Goal: Task Accomplishment & Management: Use online tool/utility

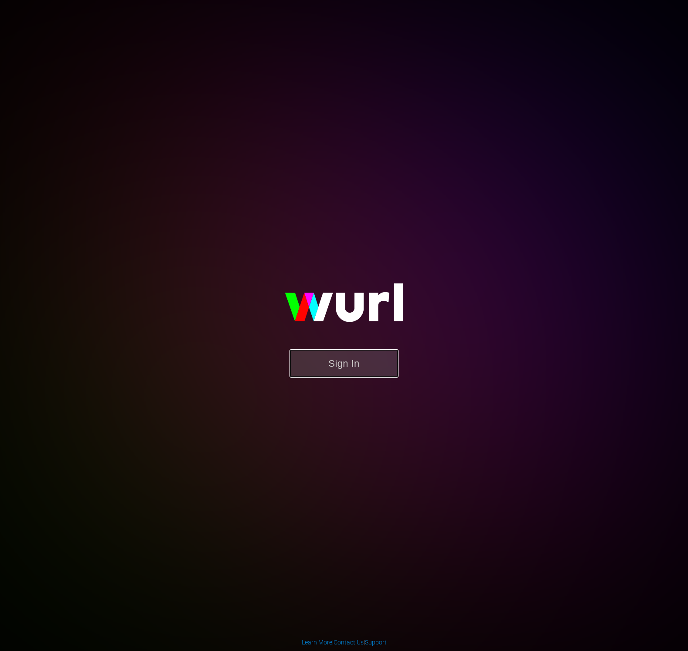
click at [351, 364] on button "Sign In" at bounding box center [344, 363] width 109 height 28
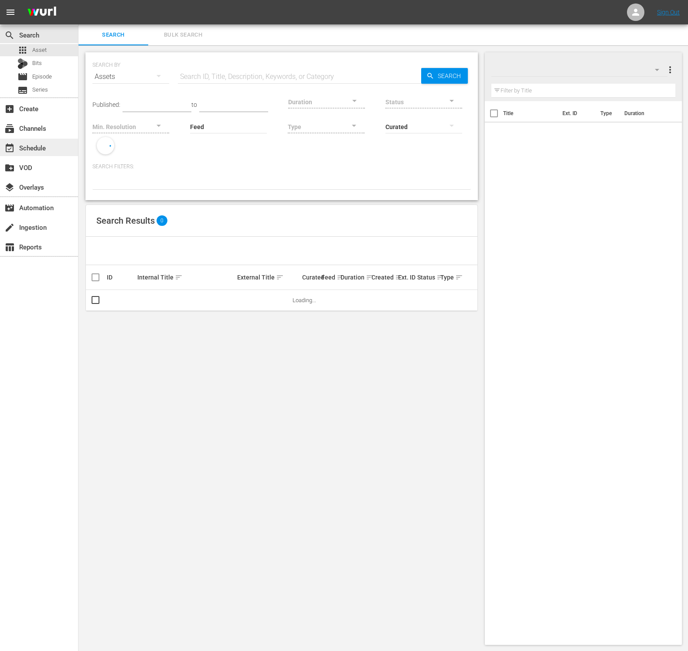
click at [50, 145] on div "event_available Schedule" at bounding box center [39, 147] width 78 height 17
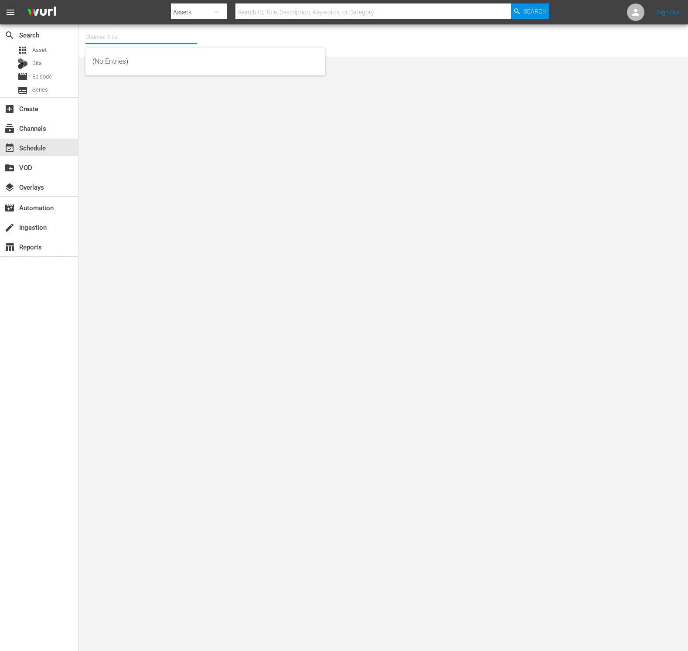
click at [120, 30] on input "text" at bounding box center [141, 37] width 112 height 21
click at [139, 41] on input "new kmovies" at bounding box center [141, 37] width 112 height 21
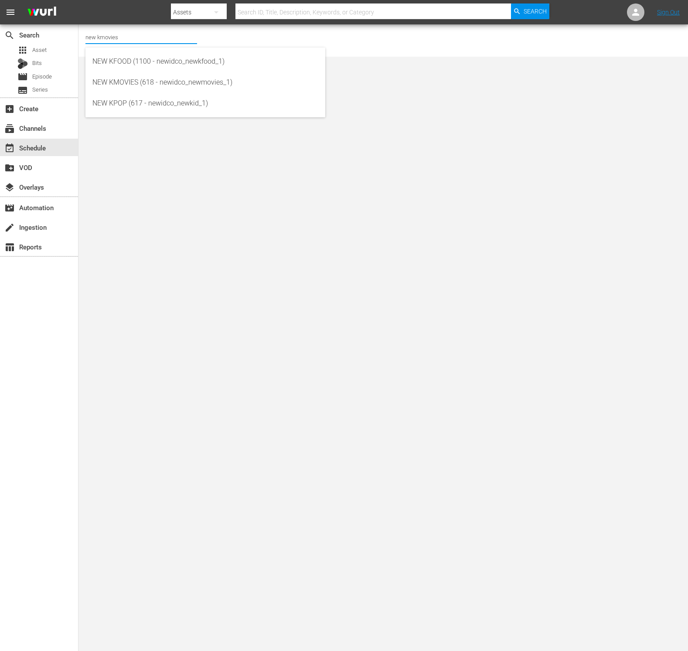
click at [139, 41] on input "new kmovies" at bounding box center [141, 37] width 112 height 21
click at [137, 78] on div "NEW KMOVIES (618 - newidco_newmovies_1)" at bounding box center [205, 82] width 226 height 21
type input "NEW KMOVIES (618 - newidco_newmovies_1)"
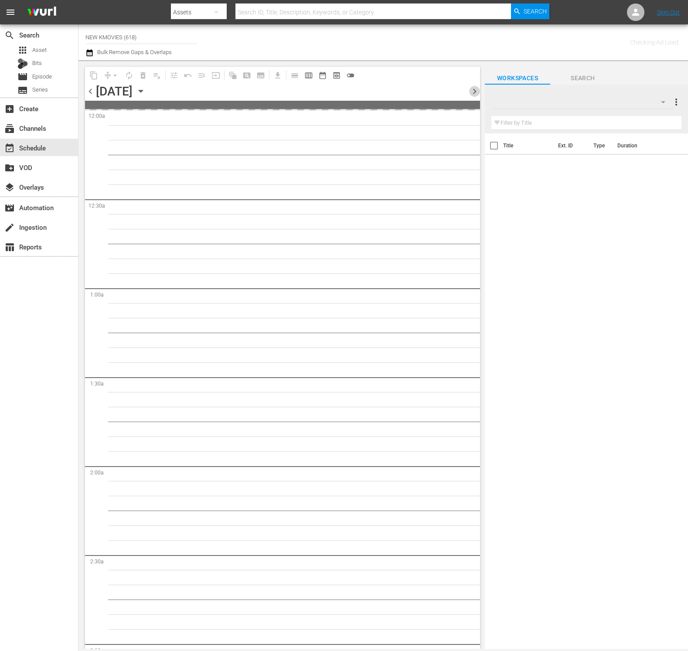
click at [473, 91] on span "chevron_right" at bounding box center [474, 91] width 11 height 11
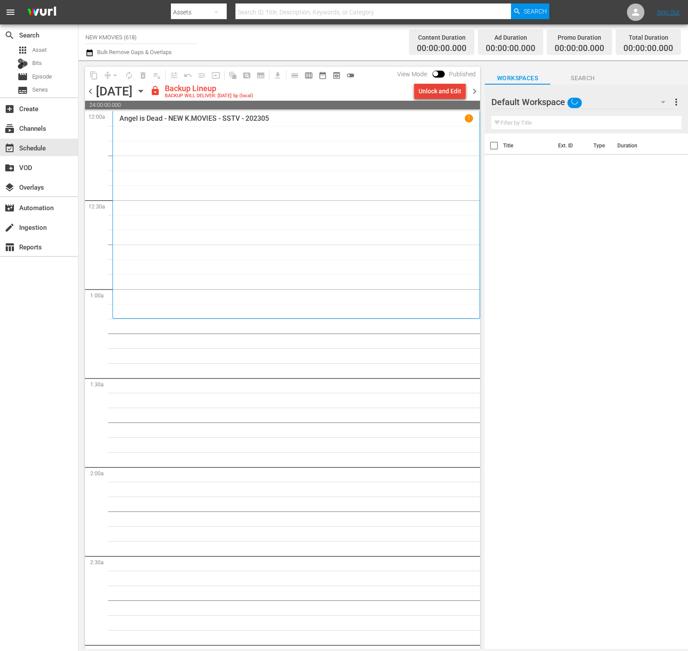
click at [459, 94] on div "Unlock and Edit" at bounding box center [440, 91] width 43 height 16
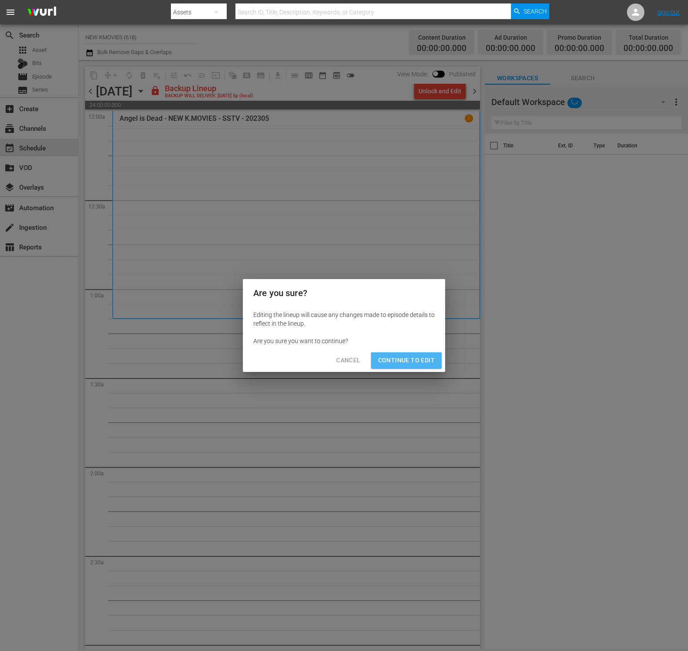
click at [397, 360] on span "Continue to Edit" at bounding box center [406, 360] width 57 height 11
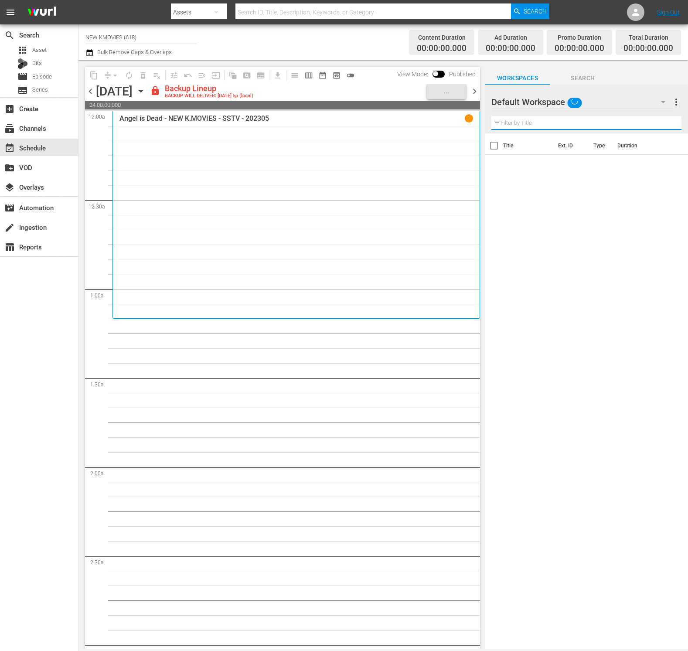
click at [595, 122] on input "text" at bounding box center [586, 123] width 190 height 14
click at [612, 75] on span "Search" at bounding box center [582, 78] width 65 height 11
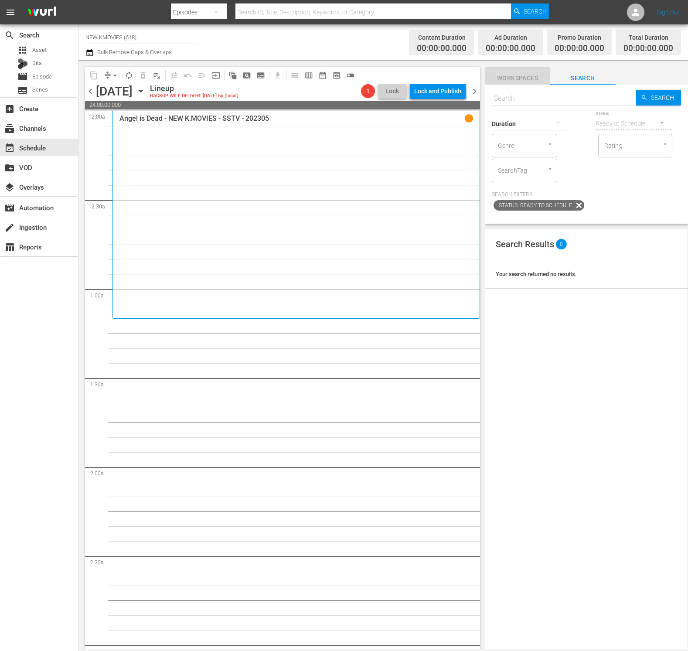
click at [496, 80] on span "Workspaces" at bounding box center [517, 78] width 65 height 11
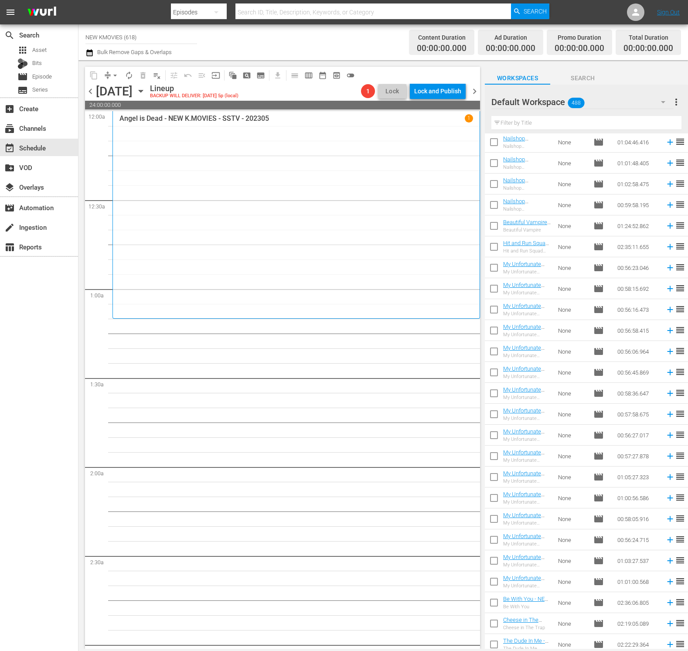
scroll to position [7689, 0]
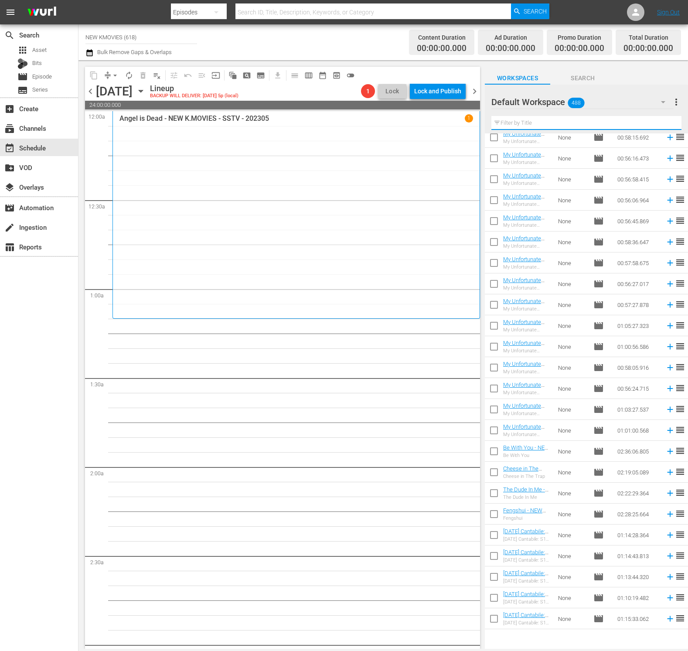
click at [560, 125] on input "text" at bounding box center [586, 123] width 190 height 14
paste input "A Case Of Bachelor Abduction"
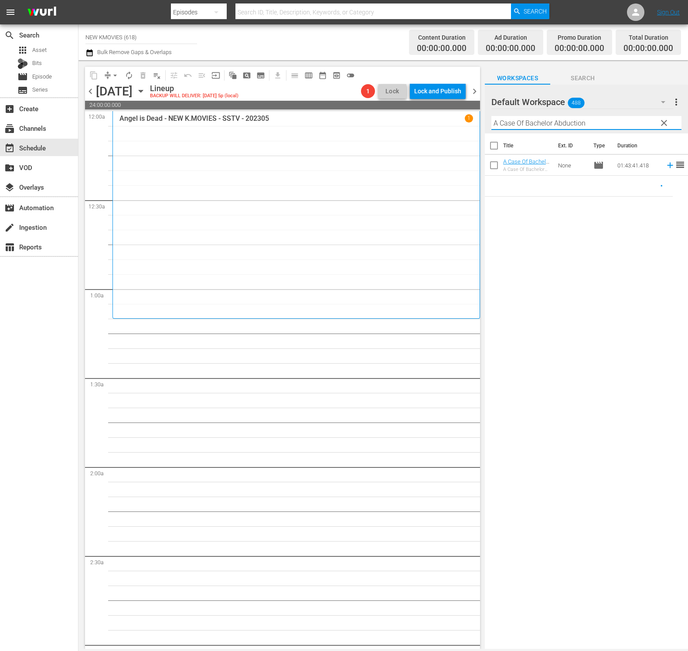
scroll to position [0, 0]
click at [597, 122] on input "A Case Of Bachelor Abduction" at bounding box center [586, 123] width 190 height 14
paste input "Marrying the Mafia 2: Enemy-in-Law"
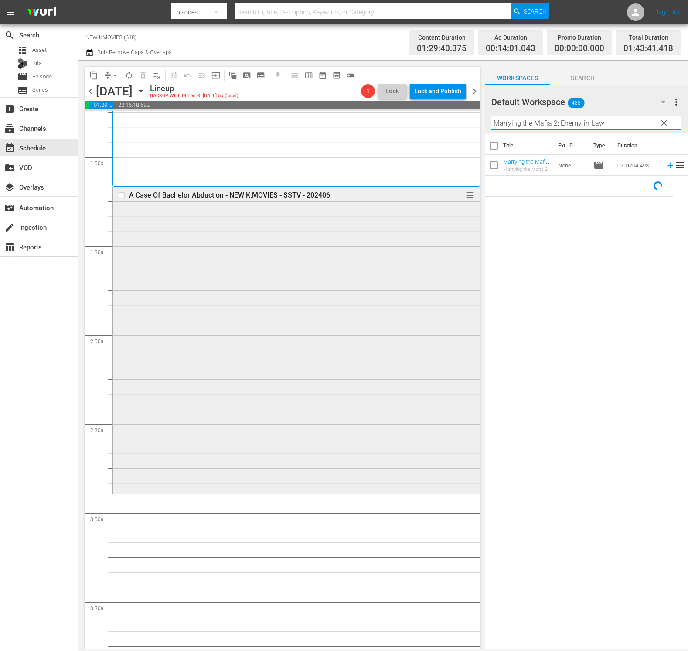
scroll to position [167, 0]
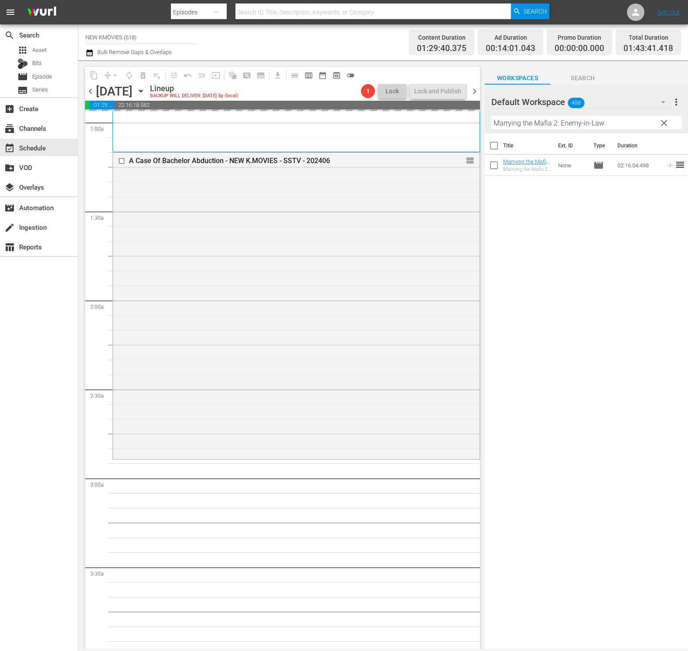
click at [554, 123] on input "Marrying the Mafia 2: Enemy-in-Law" at bounding box center [586, 123] width 190 height 14
paste input "4:44 : Time Of Fear"
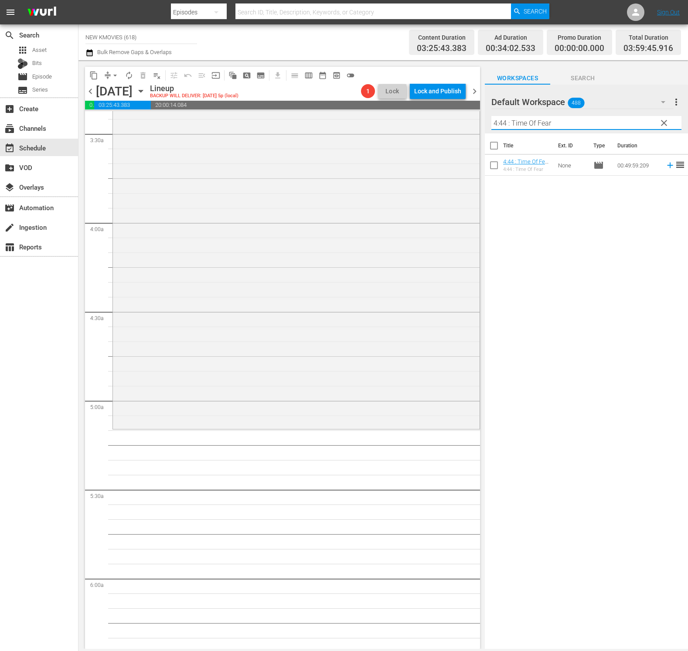
scroll to position [621, 0]
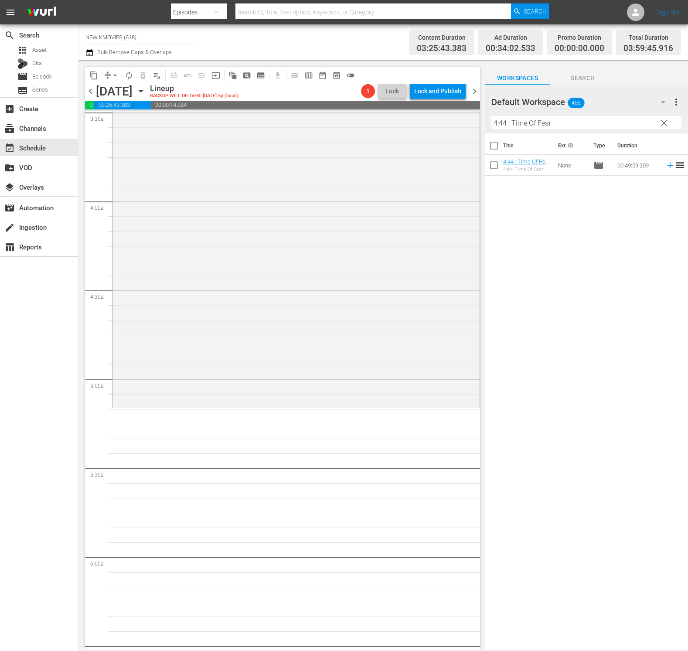
drag, startPoint x: 528, startPoint y: 198, endPoint x: 519, endPoint y: 166, distance: 33.7
click at [527, 198] on div "Title Ext. ID Type Duration 4:44 : Time Of Fear - NEW K.MOVIES - SSTV - 202505 …" at bounding box center [586, 391] width 203 height 517
click at [600, 119] on input "4:44 : Time Of Fear" at bounding box center [586, 123] width 190 height 14
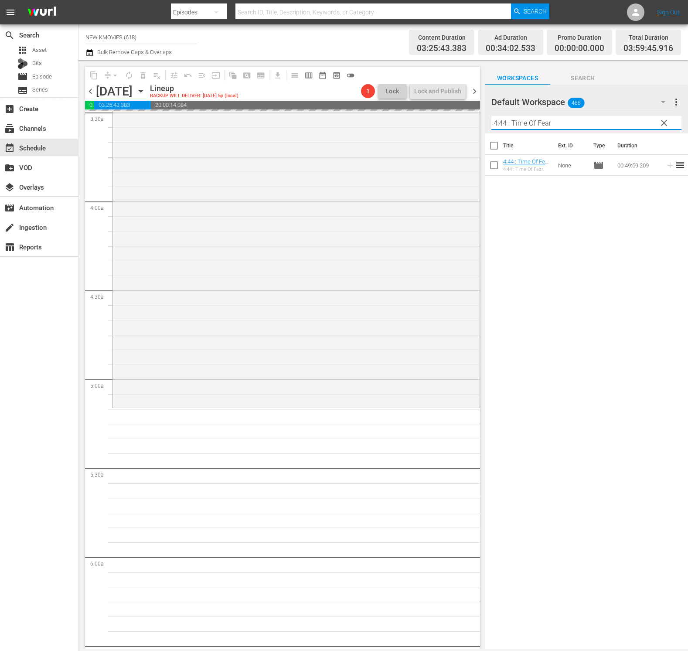
paste input "Crazy Romance"
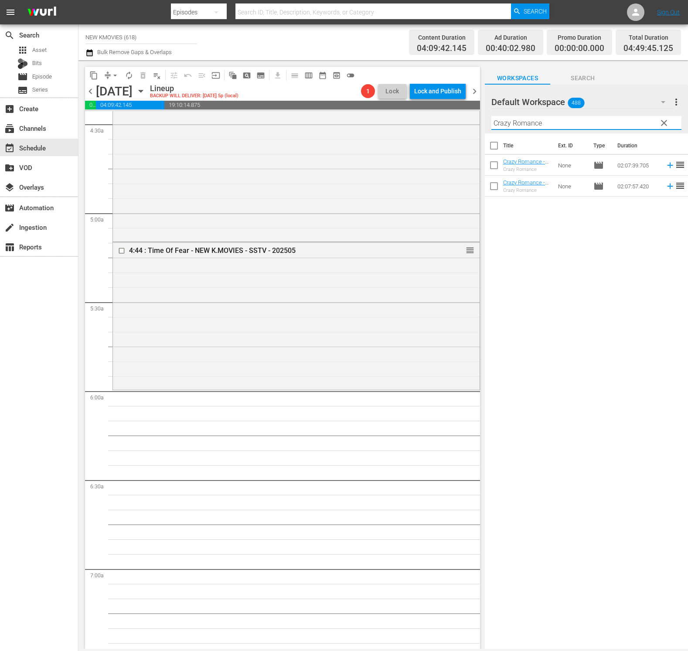
scroll to position [886, 0]
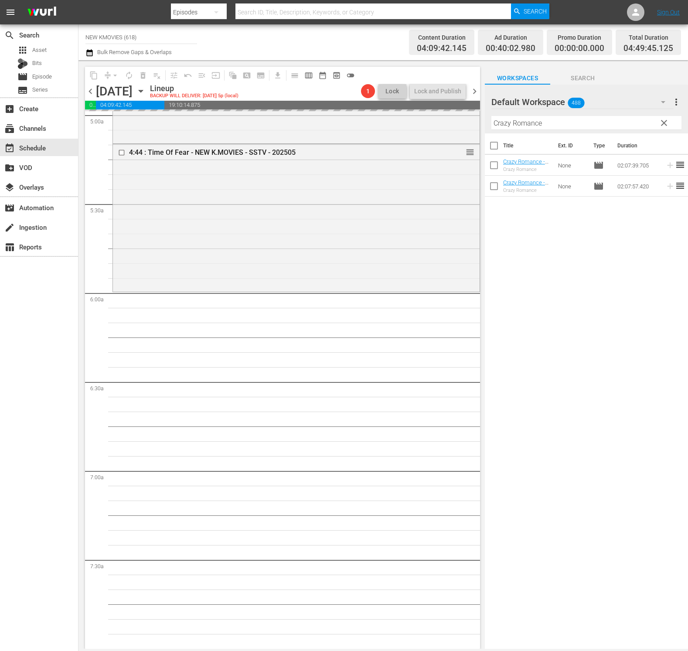
click at [543, 128] on input "Crazy Romance" at bounding box center [586, 123] width 190 height 14
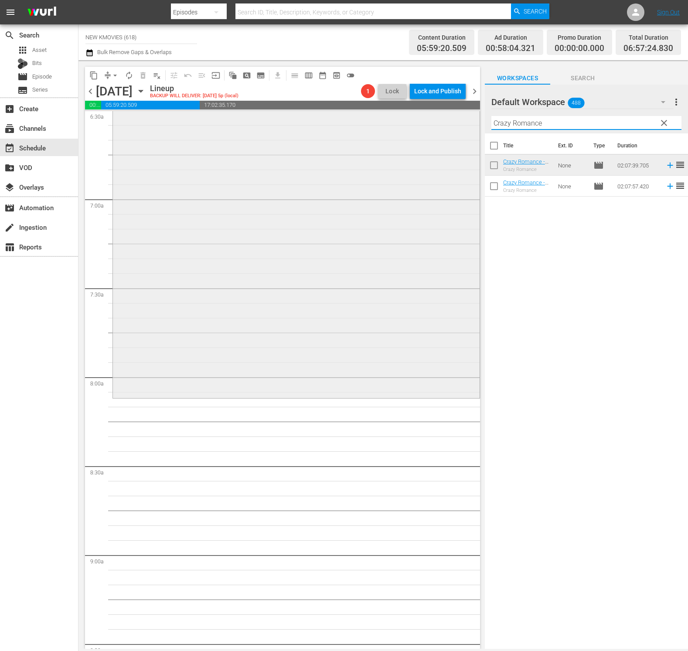
scroll to position [1159, 0]
click at [582, 123] on input "Crazy Romance" at bounding box center [586, 123] width 190 height 14
paste input "Welcome to Dongmakgol"
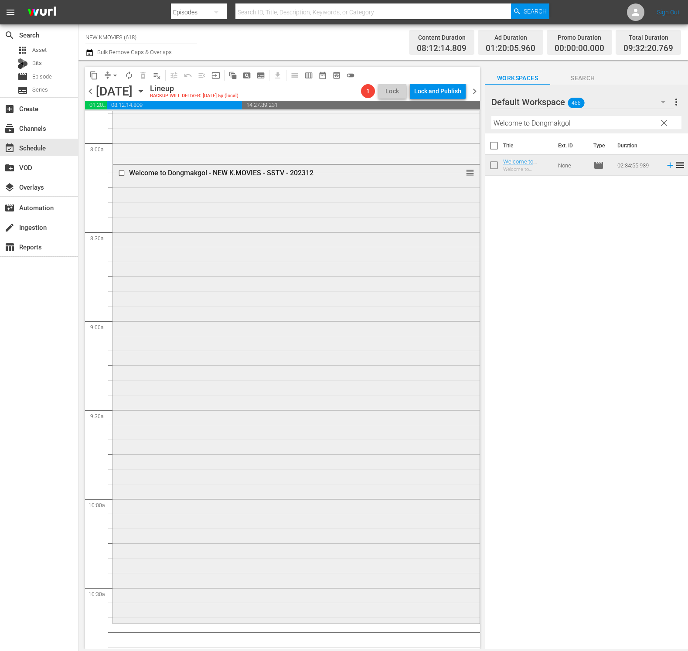
scroll to position [1501, 0]
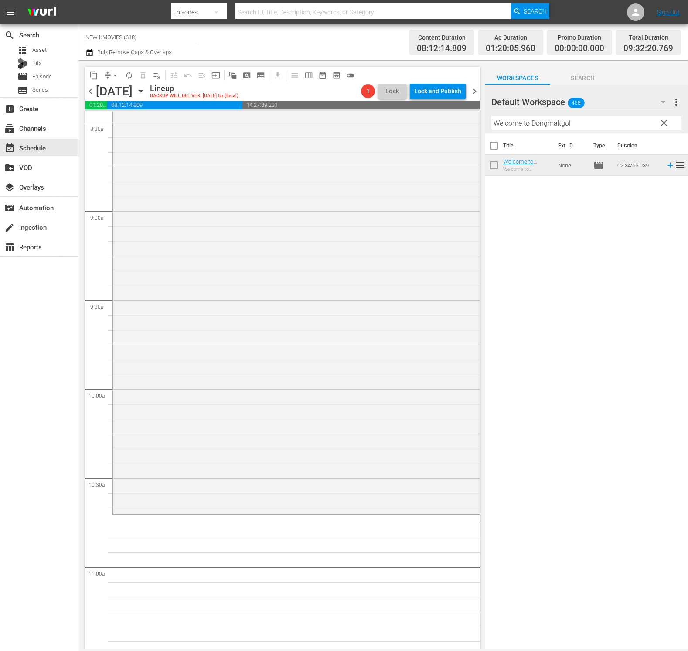
click at [539, 123] on input "Welcome to Dongmakgol" at bounding box center [586, 123] width 190 height 14
paste input "Intruder"
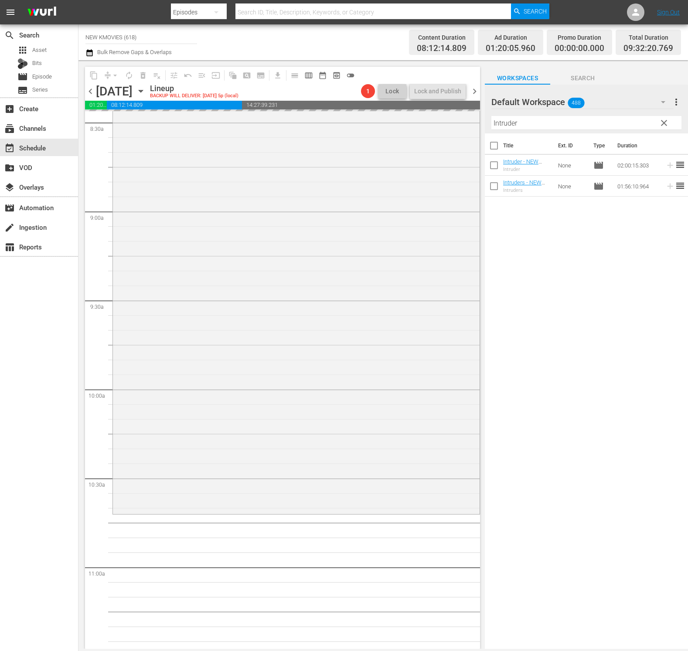
click at [540, 128] on input "Intruder" at bounding box center [586, 123] width 190 height 14
paste input "Man on the Edge"
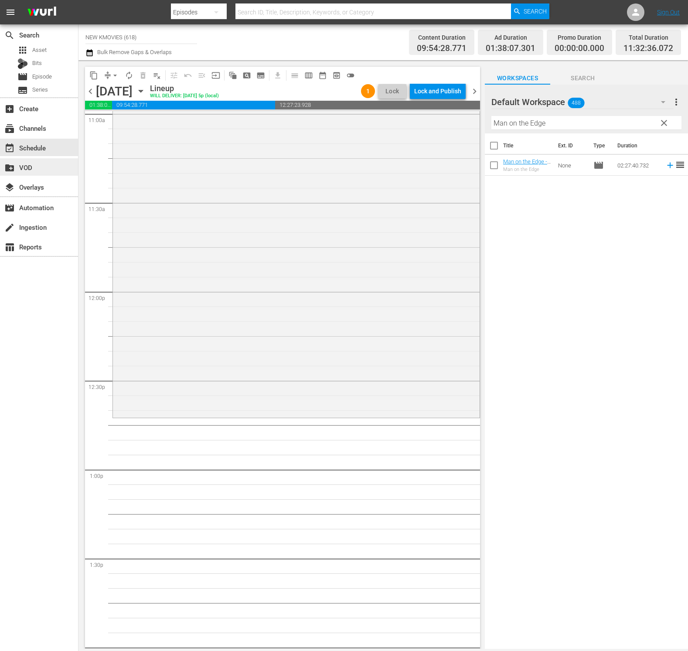
scroll to position [1986, 0]
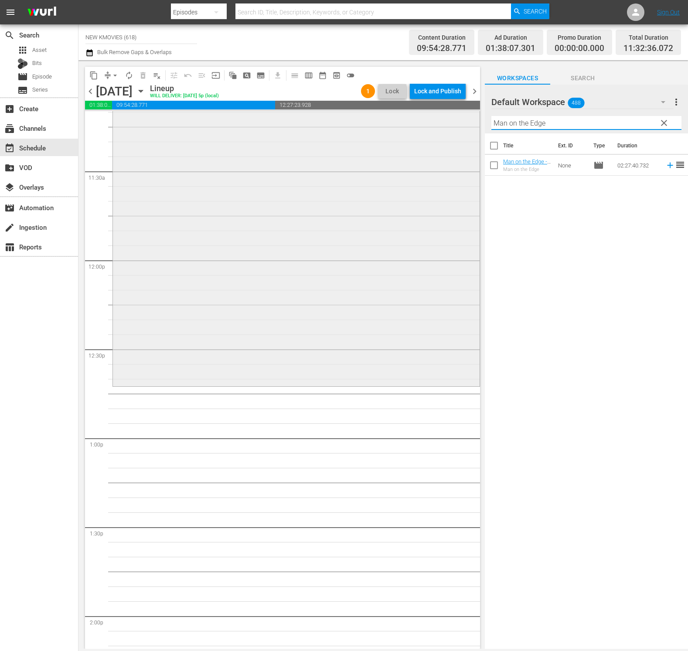
click at [232, 455] on div "Welcome to Dongmakgol - NEW K.MOVIES - SSTV - 202312 reorder Marrying the Mafia…" at bounding box center [297, 260] width 368 height 4270
click at [512, 122] on input "Man on the Edge" at bounding box center [586, 123] width 190 height 14
paste input "in Lov"
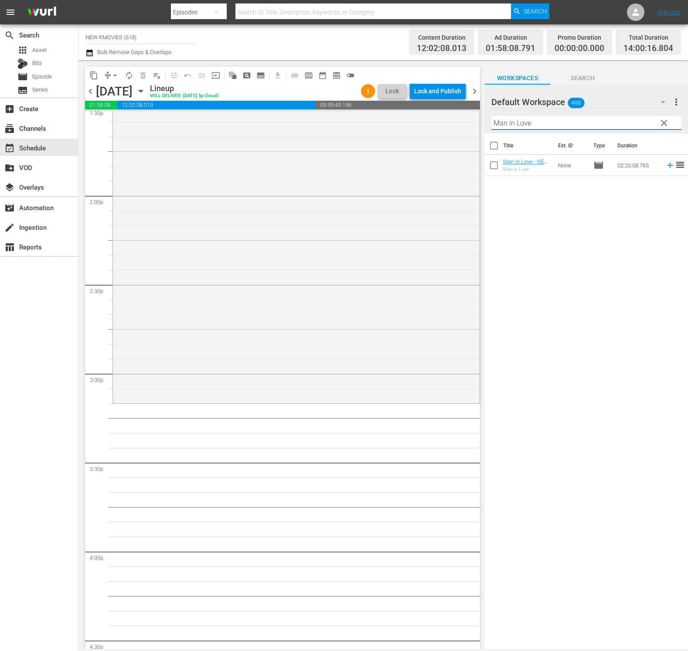
scroll to position [2449, 0]
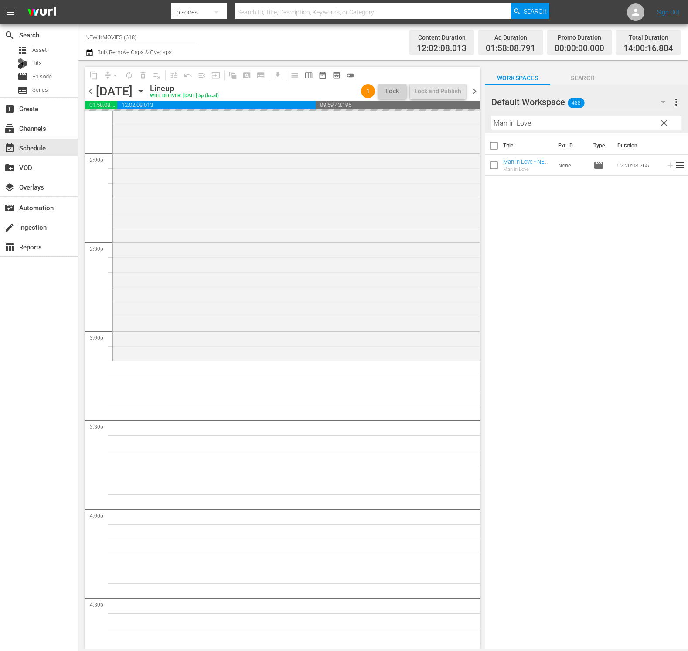
click at [589, 127] on input "Man in Love" at bounding box center [586, 123] width 190 height 14
paste input "Voice Of Silenc"
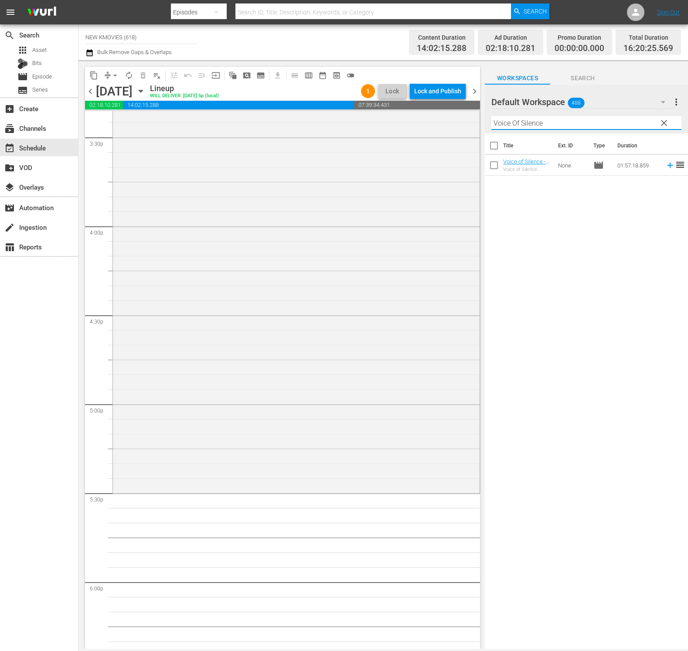
scroll to position [2810, 0]
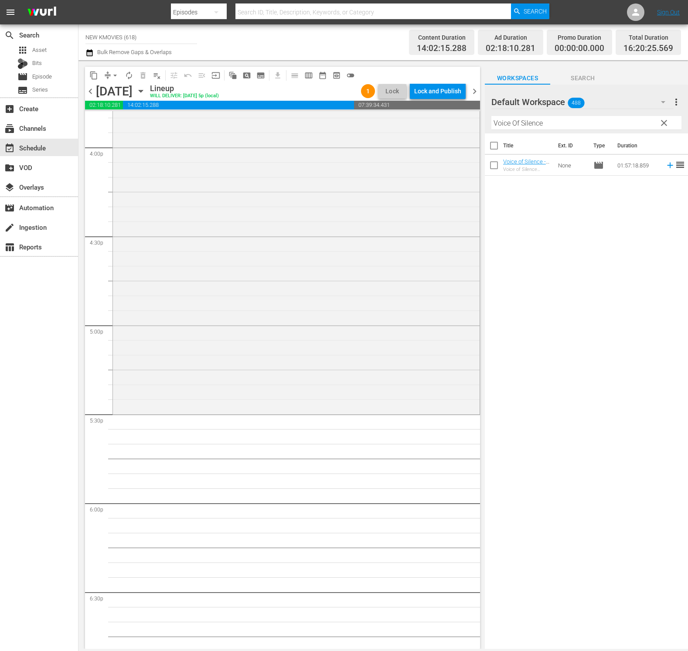
click at [551, 224] on div "Title Ext. ID Type Duration Voice of Silence - NEW K.MOVIES - SSTV - 202110 Voi…" at bounding box center [586, 391] width 203 height 517
click at [556, 123] on input "Voice Of Silence" at bounding box center [586, 123] width 190 height 14
paste input "Road To [GEOGRAPHIC_DATA]"
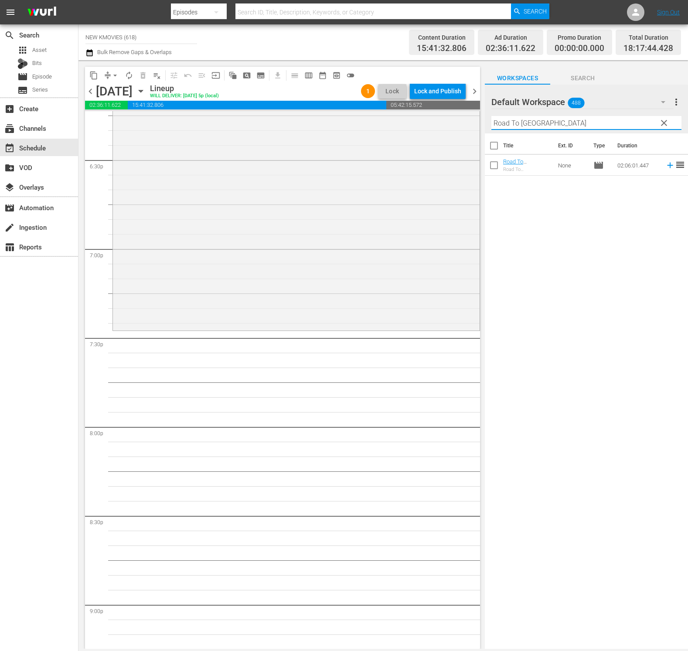
scroll to position [3287, 0]
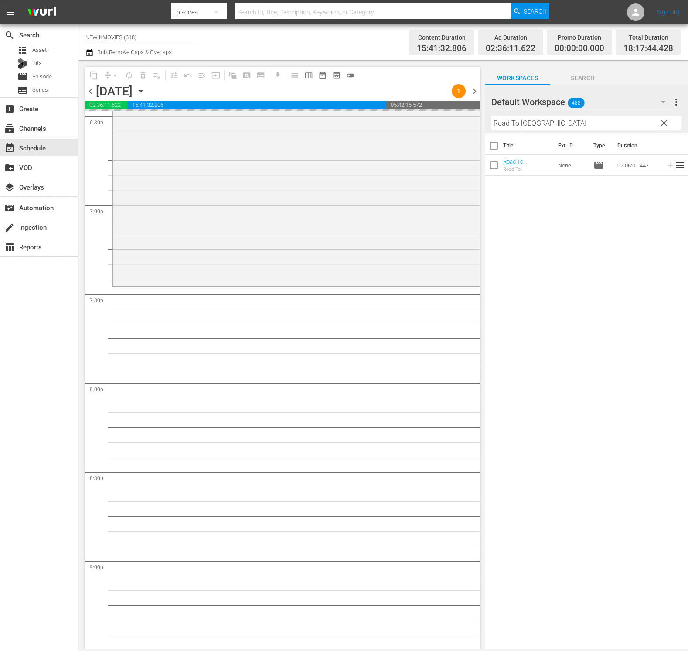
click at [543, 124] on input "Road To [GEOGRAPHIC_DATA]" at bounding box center [586, 123] width 190 height 14
paste input "Obsessed"
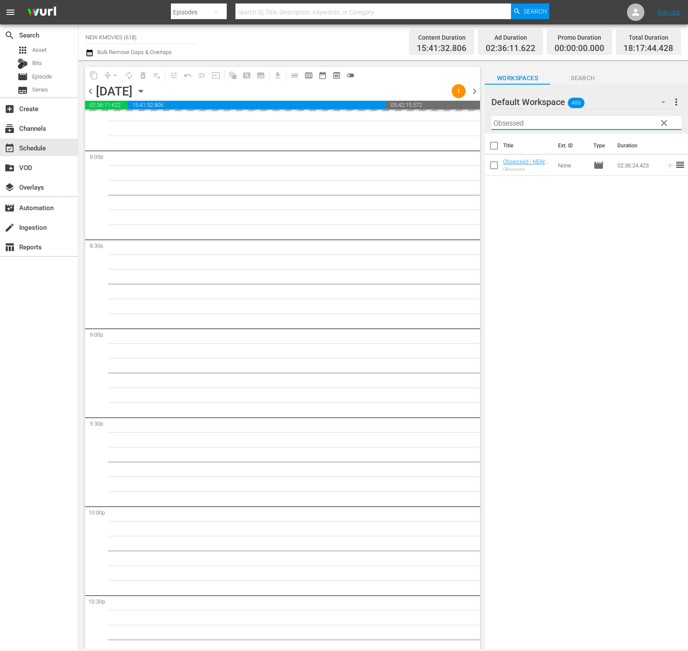
scroll to position [3732, 0]
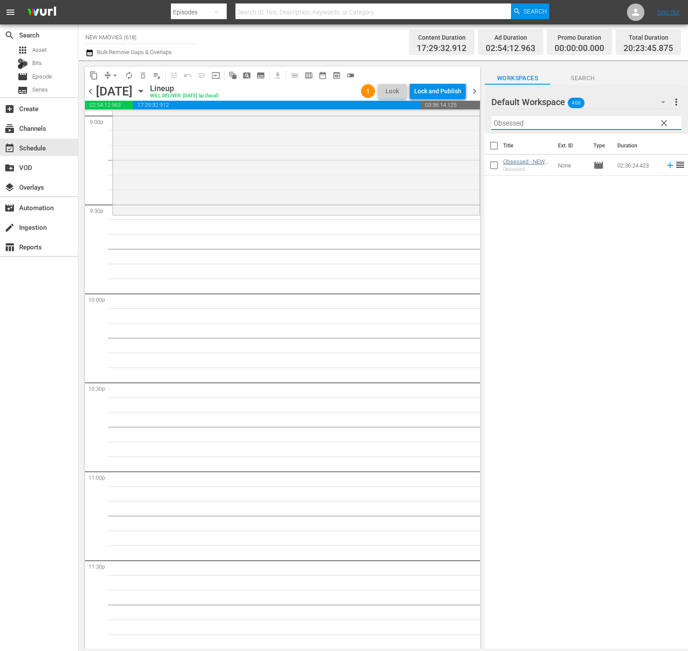
type input "Obsessed"
click at [575, 292] on div "Title Ext. ID Type Duration Obsessed - NEW K.MOVIES - SSTV - 202208 Obsessed No…" at bounding box center [586, 391] width 203 height 517
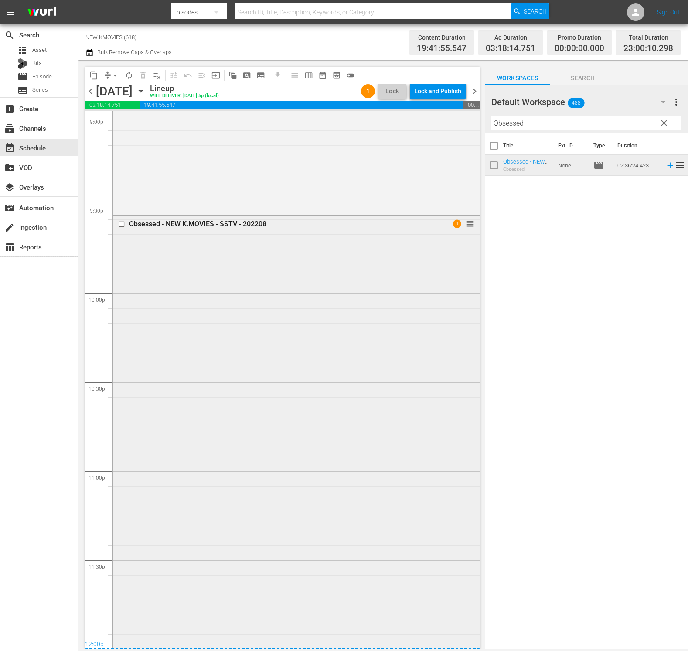
scroll to position [3762, 0]
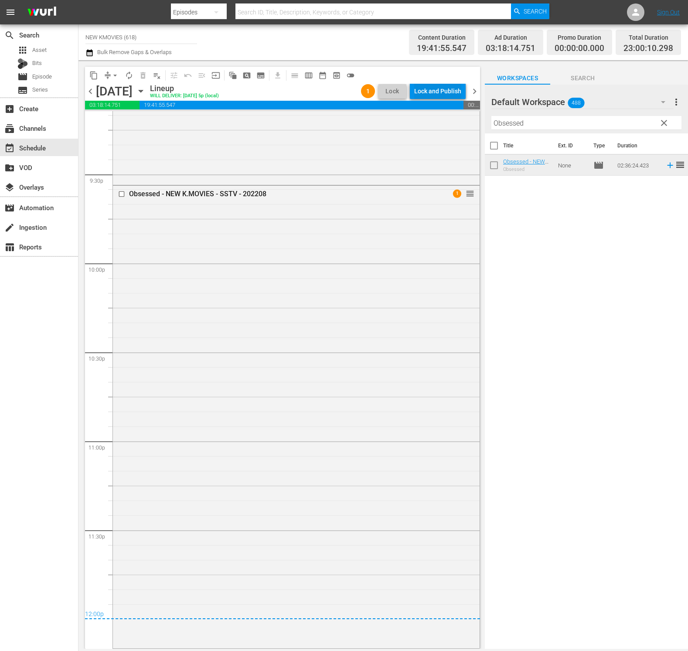
click at [451, 94] on div "Lock and Publish" at bounding box center [437, 91] width 47 height 16
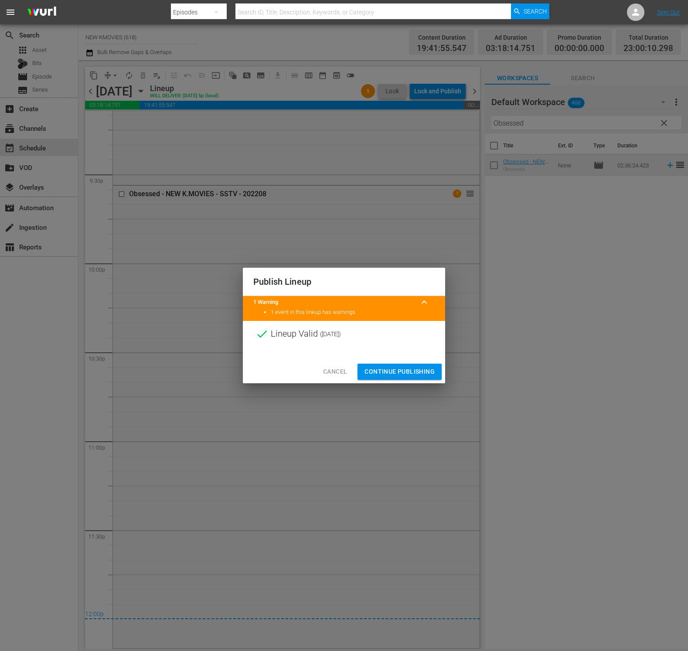
drag, startPoint x: 391, startPoint y: 368, endPoint x: 383, endPoint y: 396, distance: 29.1
click at [391, 368] on span "Continue Publishing" at bounding box center [400, 371] width 70 height 11
